Goal: Transaction & Acquisition: Purchase product/service

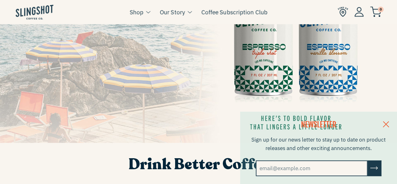
scroll to position [126, 0]
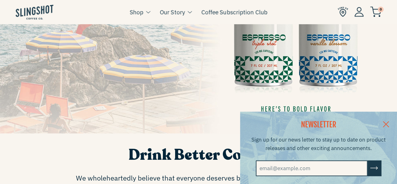
click at [392, 122] on link at bounding box center [386, 124] width 22 height 24
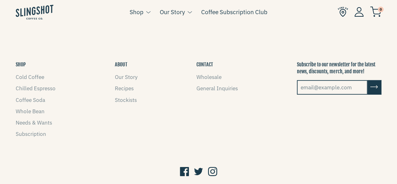
scroll to position [898, 0]
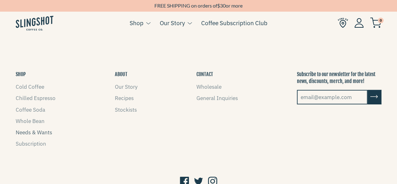
click at [33, 129] on link "Needs & Wants" at bounding box center [34, 132] width 36 height 7
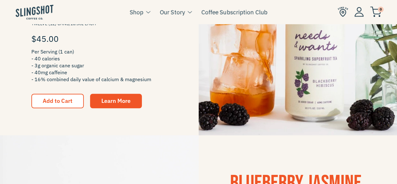
scroll to position [186, 0]
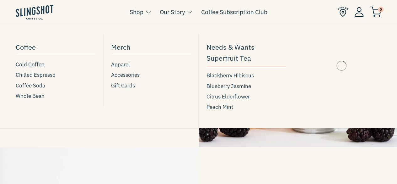
click at [147, 12] on span at bounding box center [148, 12] width 5 height 4
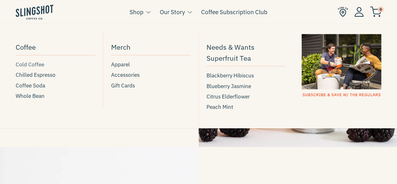
click at [33, 65] on span "Cold Coffee" at bounding box center [30, 64] width 29 height 8
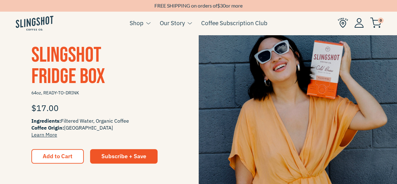
scroll to position [157, 0]
